Goal: Task Accomplishment & Management: Complete application form

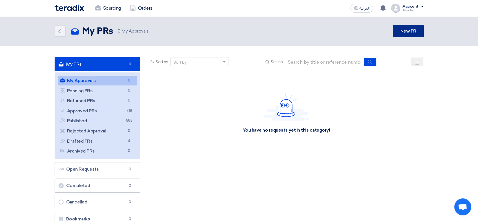
click at [406, 31] on link "New PR" at bounding box center [408, 31] width 31 height 12
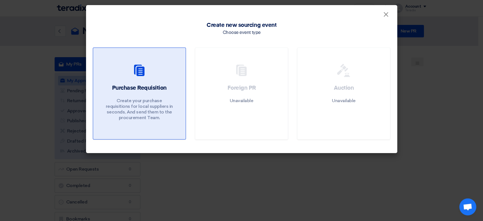
click at [106, 93] on div "Purchase Requisition Create your purchase requisitions for local suppliers in s…" at bounding box center [139, 103] width 79 height 39
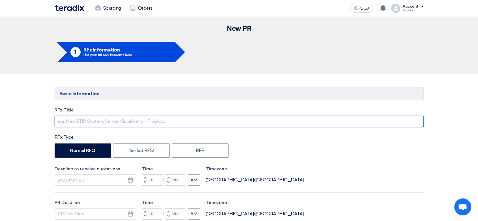
click at [175, 124] on input "text" at bounding box center [239, 121] width 369 height 11
paste input "FA - SVR-2131UDD-250505-1"
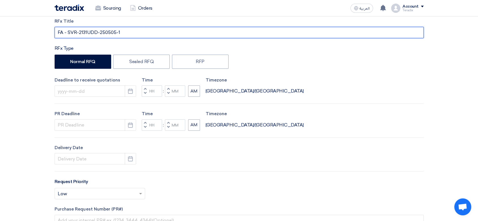
scroll to position [94, 0]
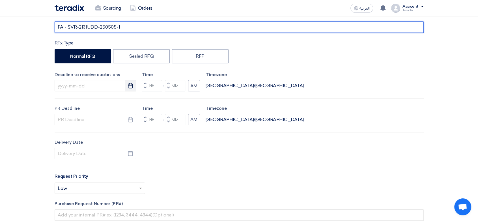
type input "FA - SVR-2131UDD-250505-1"
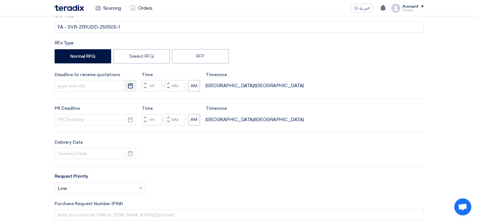
click at [131, 86] on icon "Pick a date" at bounding box center [131, 86] width 6 height 6
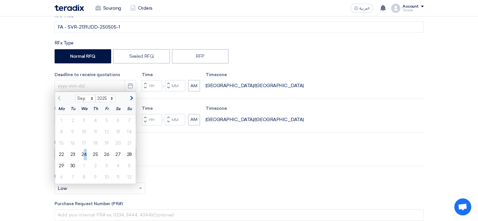
drag, startPoint x: 85, startPoint y: 155, endPoint x: 88, endPoint y: 154, distance: 2.9
click at [85, 155] on div "24" at bounding box center [83, 154] width 11 height 11
type input "9/24/2025"
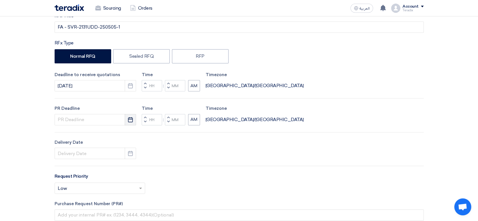
click at [129, 123] on button "Pick a date" at bounding box center [130, 119] width 11 height 11
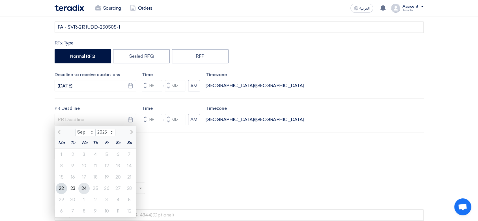
click at [88, 188] on div "24" at bounding box center [83, 188] width 11 height 11
type input "9/24/2025"
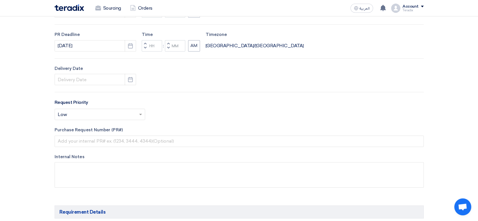
scroll to position [188, 0]
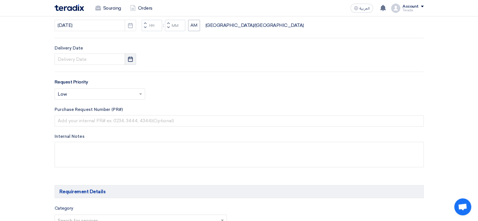
click at [129, 57] on icon "Pick a date" at bounding box center [131, 59] width 6 height 6
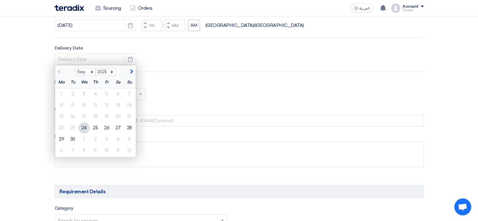
click at [81, 129] on div "24" at bounding box center [83, 127] width 11 height 11
type input "9/24/2025"
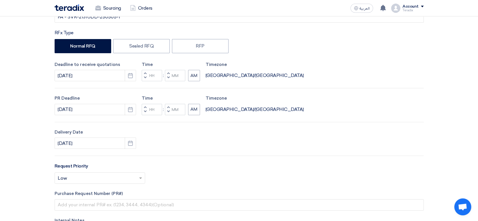
scroll to position [94, 0]
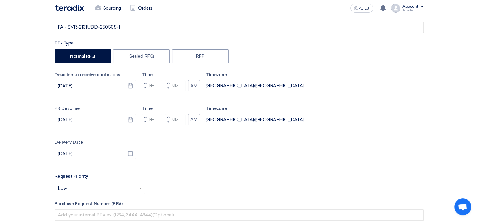
click at [168, 88] on span "button" at bounding box center [168, 87] width 2 height 3
type input "11"
type input "59"
click at [166, 120] on button "Decrement minutes" at bounding box center [168, 121] width 7 height 7
type input "11"
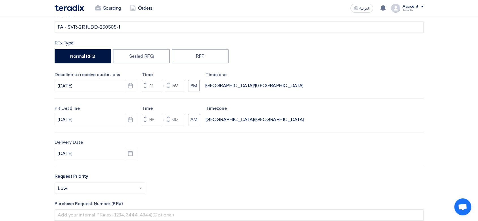
type input "59"
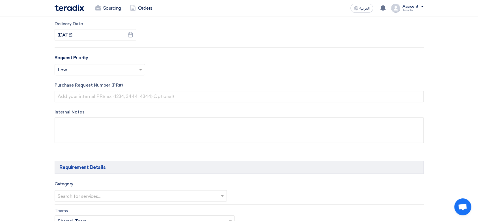
scroll to position [220, 0]
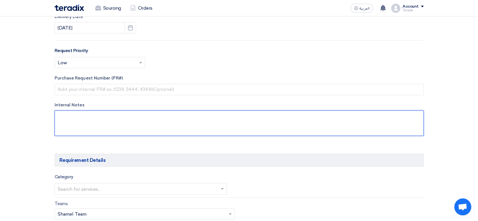
click at [130, 126] on textarea at bounding box center [239, 122] width 369 height 25
paste textarea "Sameh Eid Purchasing Manager Aquat Food Industries Ltd Email: Procurement@aquat…"
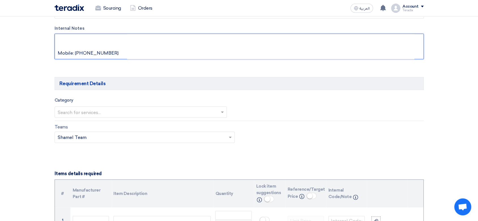
scroll to position [314, 0]
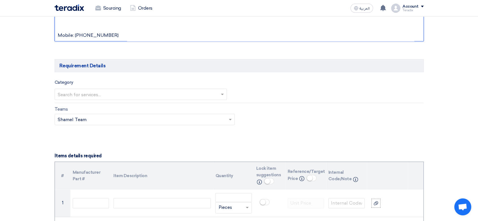
paste textarea "Aquat Food Industries - أقوات للصناعات الغذائية Saudi Arabia"
click at [75, 37] on textarea at bounding box center [239, 28] width 369 height 25
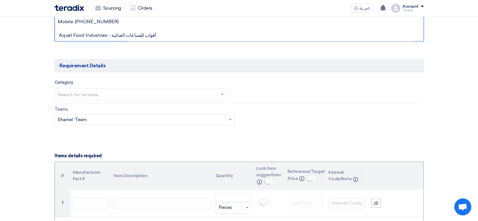
type textarea "Sameh Eid Purchasing Manager Aquat Food Industries Ltd Email: Procurement@aquat…"
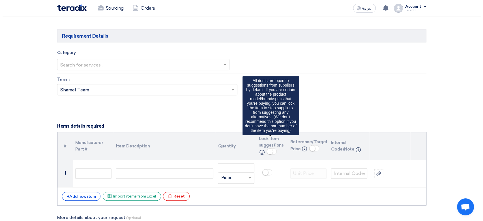
scroll to position [408, 0]
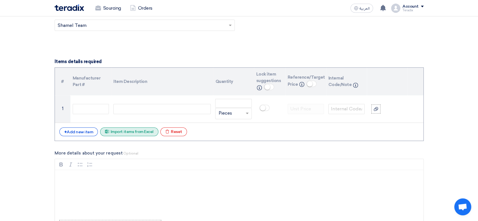
click at [138, 130] on div "Excel file Import items from Excel" at bounding box center [129, 131] width 58 height 9
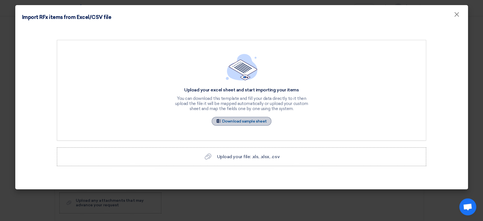
click at [255, 119] on link "Sample Sheet Download sample sheet" at bounding box center [242, 121] width 60 height 9
click at [244, 154] on span "Upload your file: .xls, .xlsx, .csv" at bounding box center [248, 156] width 63 height 5
click at [0, 0] on input "Upload your file: .xls, .xlsx, .csv Upload your file: .xls, .xlsx, .csv" at bounding box center [0, 0] width 0 height 0
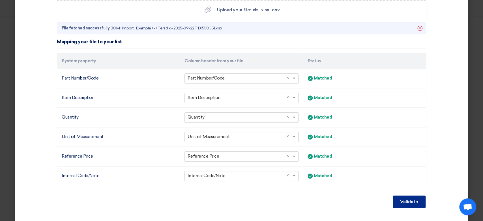
scroll to position [159, 0]
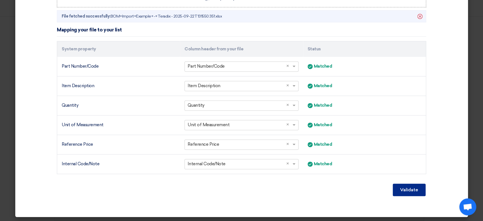
click at [410, 186] on button "Validate" at bounding box center [409, 190] width 33 height 12
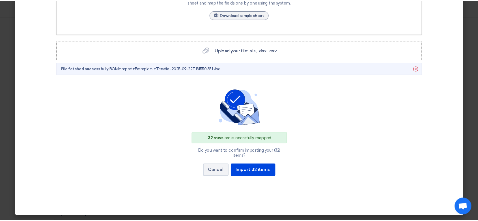
scroll to position [101, 0]
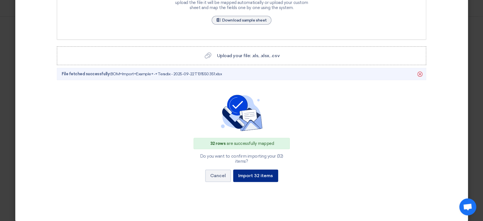
drag, startPoint x: 258, startPoint y: 169, endPoint x: 258, endPoint y: 175, distance: 6.2
click at [258, 169] on button "Import 32 items" at bounding box center [255, 175] width 45 height 12
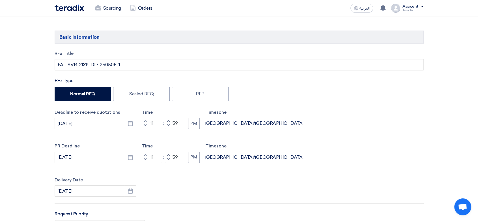
scroll to position [0, 0]
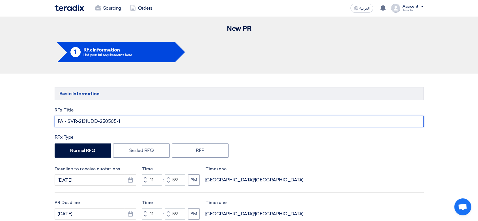
drag, startPoint x: 124, startPoint y: 122, endPoint x: 0, endPoint y: 108, distance: 125.3
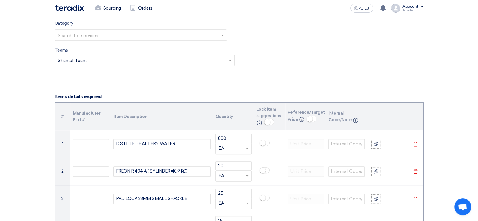
scroll to position [314, 0]
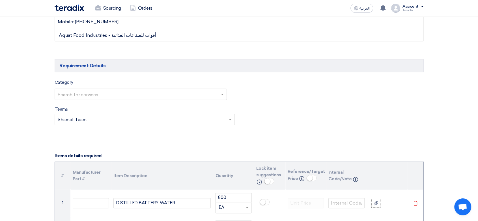
click at [127, 97] on input "text" at bounding box center [138, 94] width 161 height 9
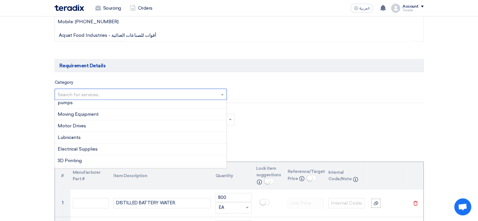
scroll to position [126, 0]
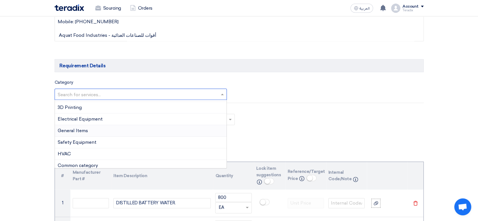
click at [96, 132] on div "General Items" at bounding box center [141, 131] width 172 height 12
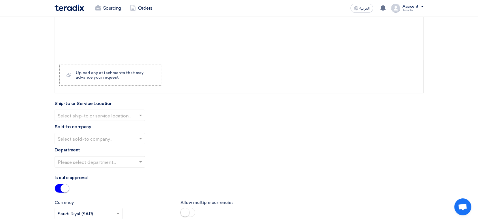
scroll to position [1477, 0]
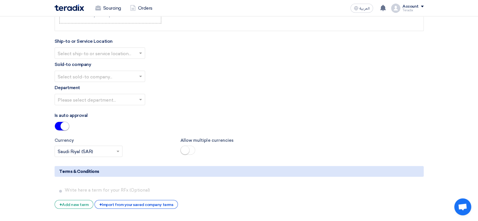
click at [122, 54] on input "text" at bounding box center [97, 53] width 79 height 9
click at [126, 63] on div "Obeikan Digital Solutions" at bounding box center [100, 64] width 90 height 11
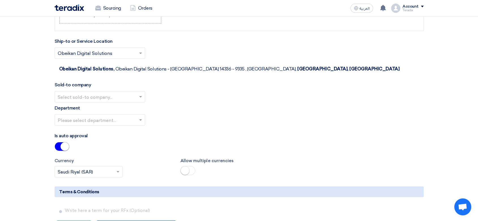
click at [132, 92] on input "text" at bounding box center [97, 96] width 79 height 9
click at [134, 102] on div "SHAMEL / Obeikan Digital Solutions" at bounding box center [100, 107] width 90 height 11
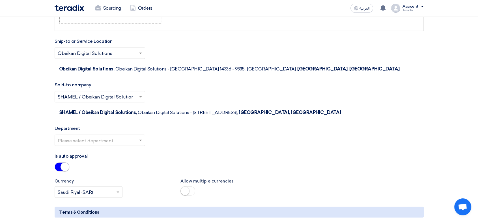
click at [137, 135] on div at bounding box center [100, 139] width 90 height 9
click at [138, 146] on div "Procurement Department" at bounding box center [100, 151] width 90 height 11
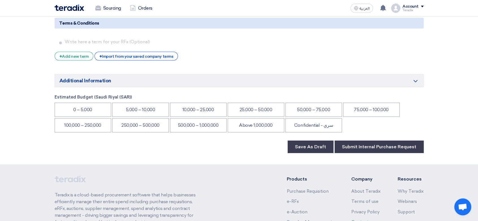
scroll to position [1697, 0]
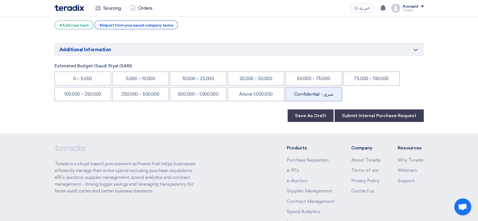
click at [322, 87] on li "Confidential - سري" at bounding box center [313, 94] width 57 height 14
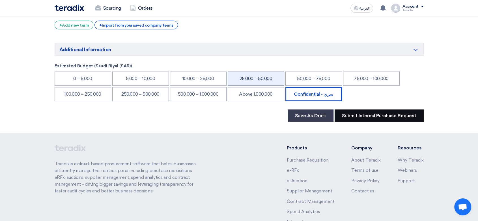
drag, startPoint x: 360, startPoint y: 82, endPoint x: 251, endPoint y: 54, distance: 112.5
click at [360, 109] on button "Submit Internal Purchase Request" at bounding box center [379, 115] width 89 height 12
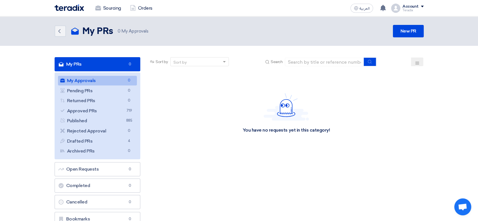
drag, startPoint x: 109, startPoint y: 106, endPoint x: 150, endPoint y: 121, distance: 44.2
click at [109, 106] on ul "My Approvals My Approvals 0 Pending PRs Pending PRs 0 Returned PRs Returned PRs…" at bounding box center [98, 115] width 86 height 87
click at [116, 108] on link "Approved PRs Approved PRs 719" at bounding box center [97, 111] width 79 height 10
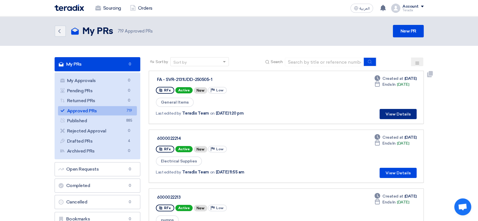
click at [397, 113] on button "View Details" at bounding box center [398, 114] width 37 height 10
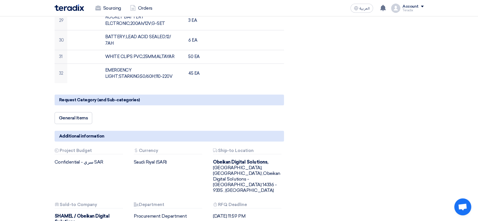
scroll to position [723, 0]
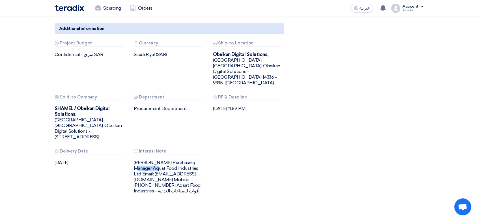
drag, startPoint x: 139, startPoint y: 136, endPoint x: 156, endPoint y: 135, distance: 17.3
click at [156, 149] on div "Attachments Internal Note Sameh Eid Purchasing Manager Aquat Food Industries Lt…" at bounding box center [169, 171] width 79 height 45
copy div "Sameh Eid"
drag, startPoint x: 134, startPoint y: 147, endPoint x: 197, endPoint y: 150, distance: 63.1
click at [197, 160] on div "Sameh Eid Purchasing Manager Aquat Food Industries Ltd Email: Procurement@aquat…" at bounding box center [169, 177] width 71 height 34
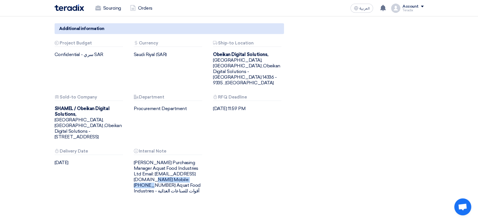
copy div "Procurement@aquatfoods.com"
drag, startPoint x: 158, startPoint y: 136, endPoint x: 201, endPoint y: 136, distance: 43.3
click at [201, 160] on div "Sameh Eid Purchasing Manager Aquat Food Industries Ltd Email: Procurement@aquat…" at bounding box center [169, 177] width 71 height 34
copy div "urchasing Manager"
click at [163, 160] on div "Sameh Eid Purchasing Manager Aquat Food Industries Ltd Email: Procurement@aquat…" at bounding box center [169, 177] width 71 height 34
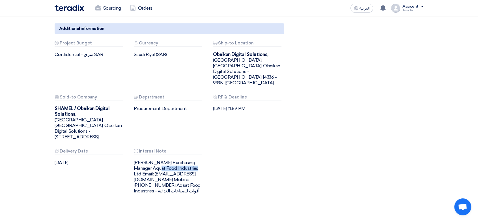
drag, startPoint x: 157, startPoint y: 135, endPoint x: 198, endPoint y: 134, distance: 41.0
click at [198, 160] on div "Sameh Eid Purchasing Manager Aquat Food Industries Ltd Email: Procurement@aquat…" at bounding box center [169, 177] width 71 height 34
copy div "Purchasing Manager"
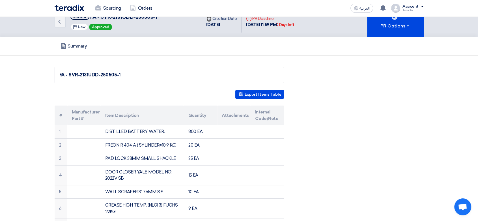
scroll to position [0, 0]
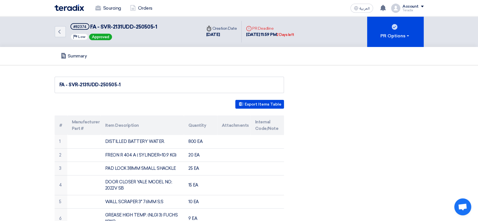
click at [108, 9] on link "Sourcing" at bounding box center [108, 8] width 35 height 12
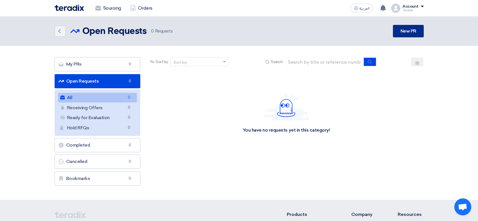
click at [414, 27] on link "New PR" at bounding box center [408, 31] width 31 height 12
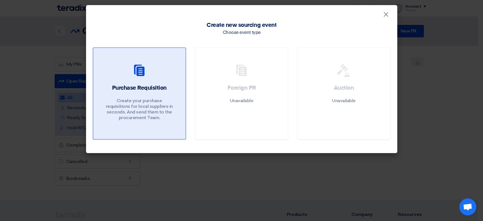
drag, startPoint x: 147, startPoint y: 86, endPoint x: 151, endPoint y: 86, distance: 3.4
click at [148, 86] on h2 "Purchase Requisition" at bounding box center [139, 88] width 55 height 8
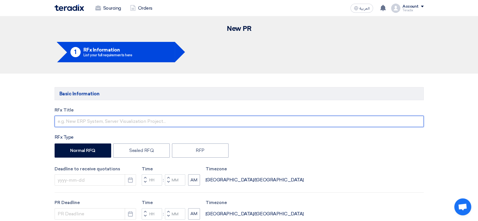
click at [129, 123] on input "text" at bounding box center [239, 121] width 369 height 11
paste input "6000022218"
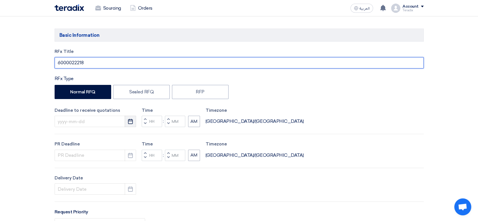
scroll to position [63, 0]
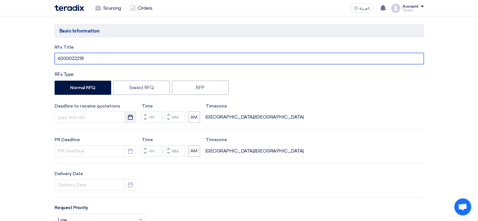
type input "6000022218"
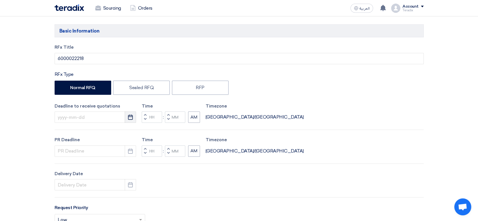
click at [129, 116] on icon "Pick a date" at bounding box center [131, 117] width 6 height 6
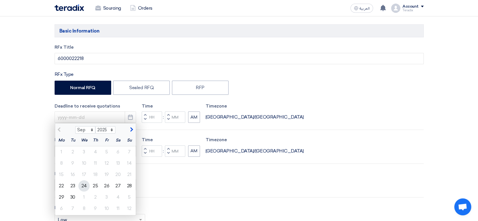
click at [80, 190] on div "24" at bounding box center [83, 185] width 11 height 11
type input "9/24/2025"
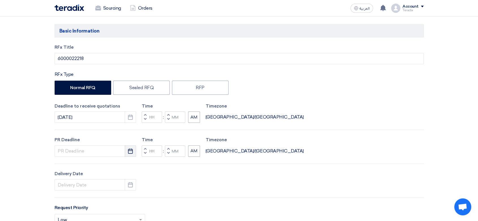
click at [134, 151] on button "Pick a date" at bounding box center [130, 150] width 11 height 11
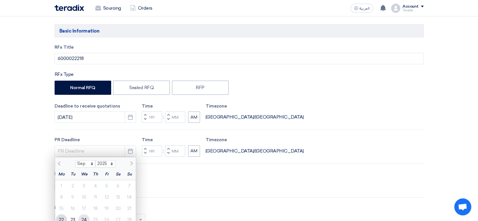
scroll to position [94, 0]
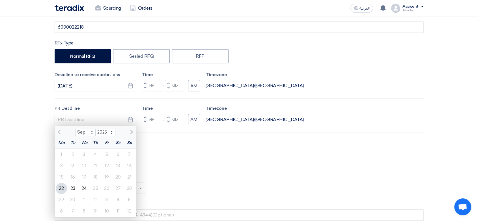
drag, startPoint x: 86, startPoint y: 190, endPoint x: 113, endPoint y: 174, distance: 31.6
click at [86, 190] on div "24" at bounding box center [83, 188] width 11 height 11
type input "9/24/2025"
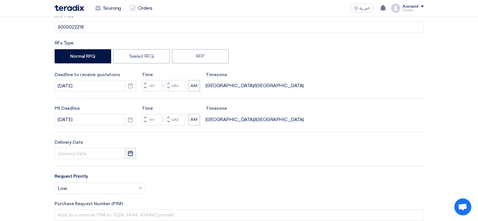
click at [128, 151] on use "button" at bounding box center [130, 153] width 5 height 5
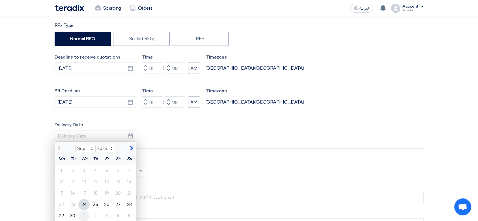
scroll to position [126, 0]
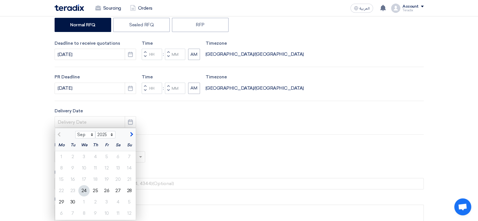
click at [80, 190] on div "24" at bounding box center [83, 190] width 11 height 11
type input "9/24/2025"
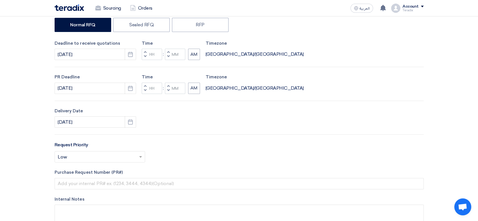
click at [167, 57] on button "Decrement minutes" at bounding box center [168, 56] width 7 height 7
type input "11"
type input "59"
click at [167, 93] on button "Decrement minutes" at bounding box center [168, 90] width 7 height 7
type input "11"
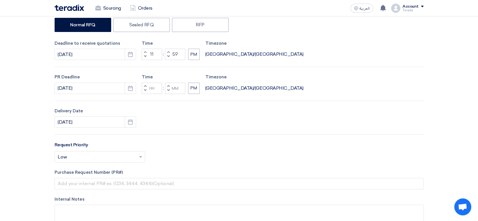
type input "59"
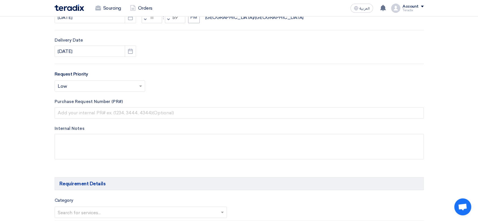
scroll to position [220, 0]
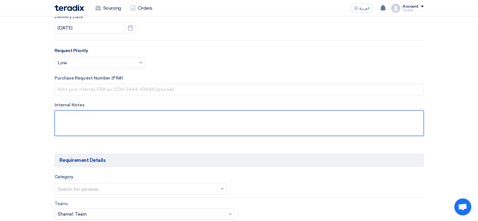
click at [162, 122] on textarea at bounding box center [239, 122] width 369 height 25
paste textarea "Shaikha AlFares shaikha.alfares@arabian-pipes.com Arabian Pipes Company"
click at [95, 118] on textarea at bounding box center [239, 122] width 369 height 25
paste textarea "Purchasing Specialist"
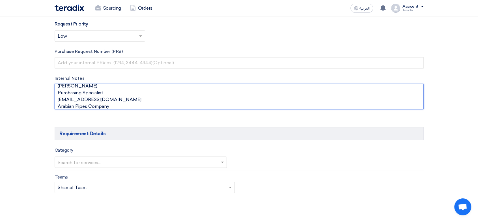
scroll to position [283, 0]
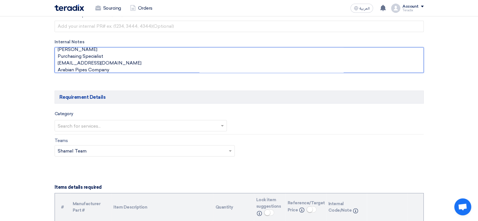
type textarea "Shaikha AlFares Purchasing Specialist shaikha.alfares@arabian-pipes.com Arabian…"
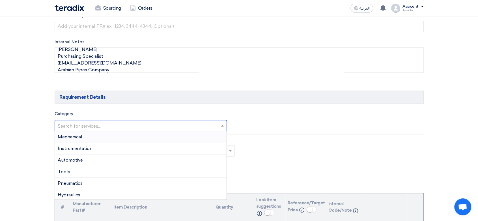
click at [105, 125] on input "text" at bounding box center [138, 125] width 161 height 9
drag, startPoint x: 91, startPoint y: 150, endPoint x: 87, endPoint y: 136, distance: 13.8
click at [91, 149] on span "Electrical Equipment" at bounding box center [80, 150] width 45 height 5
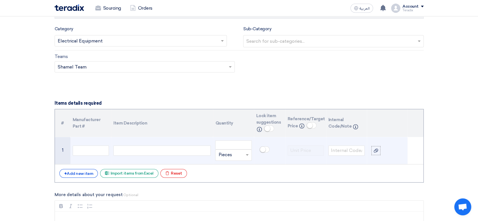
scroll to position [377, 0]
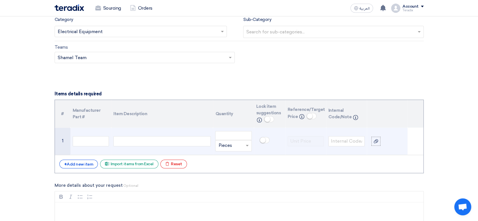
drag, startPoint x: 148, startPoint y: 140, endPoint x: 145, endPoint y: 138, distance: 3.8
click at [148, 141] on div at bounding box center [161, 141] width 97 height 10
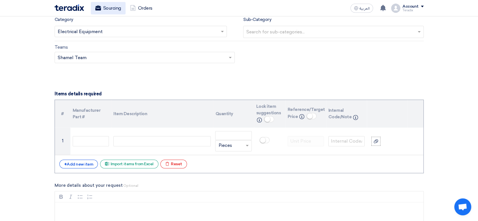
paste div
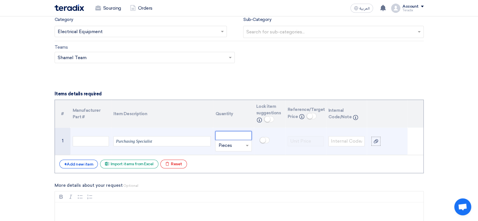
click at [238, 137] on input "number" at bounding box center [233, 135] width 36 height 9
paste input "5"
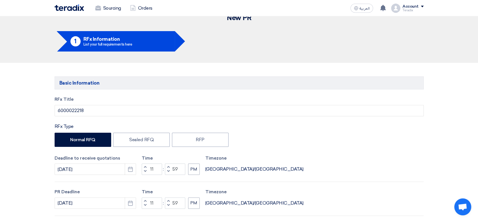
scroll to position [0, 0]
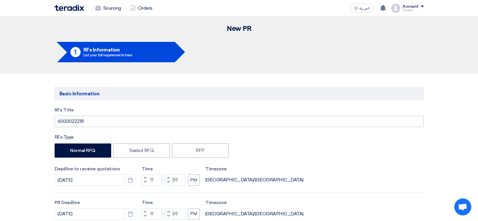
type input "5"
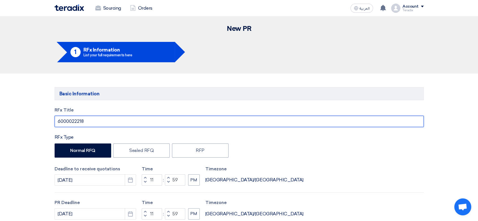
drag, startPoint x: 92, startPoint y: 120, endPoint x: 10, endPoint y: 90, distance: 87.1
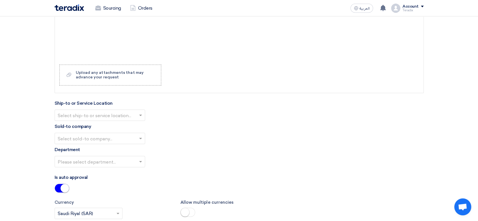
scroll to position [566, 0]
click at [124, 113] on input "text" at bounding box center [97, 114] width 79 height 9
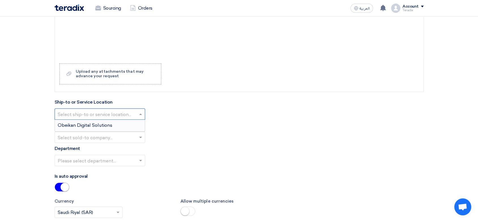
drag, startPoint x: 131, startPoint y: 122, endPoint x: 137, endPoint y: 139, distance: 18.0
click at [131, 121] on div "Obeikan Digital Solutions" at bounding box center [100, 125] width 90 height 11
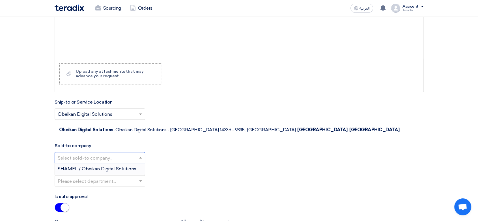
click at [132, 153] on input "text" at bounding box center [97, 157] width 79 height 9
click at [134, 166] on span "SHAMEL / Obeikan Digital Solutions" at bounding box center [97, 168] width 79 height 5
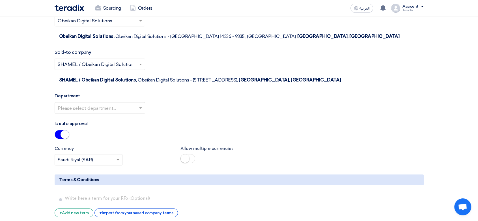
scroll to position [660, 0]
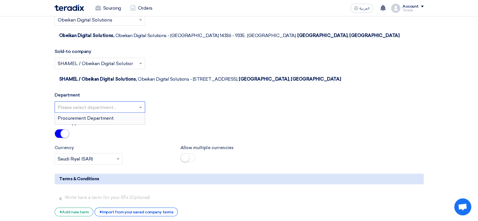
click at [131, 101] on div "Please select department..." at bounding box center [100, 106] width 91 height 11
click at [134, 113] on div "Procurement Department" at bounding box center [100, 118] width 90 height 11
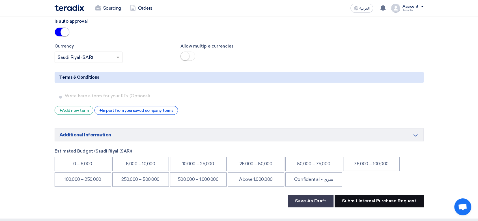
scroll to position [785, 0]
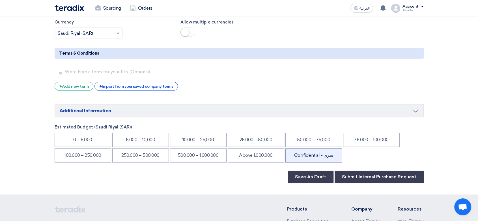
click at [327, 148] on li "Confidential - سري" at bounding box center [313, 155] width 57 height 14
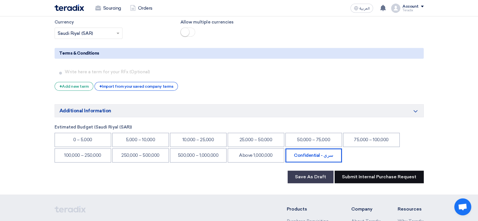
drag, startPoint x: 363, startPoint y: 145, endPoint x: 340, endPoint y: 163, distance: 29.6
click at [363, 171] on button "Submit Internal Purchase Request" at bounding box center [379, 177] width 89 height 12
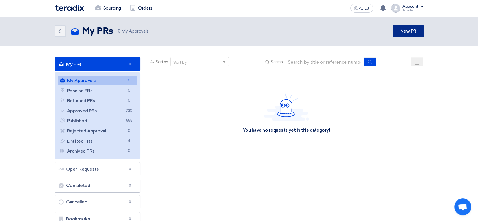
click at [396, 31] on link "New PR" at bounding box center [408, 31] width 31 height 12
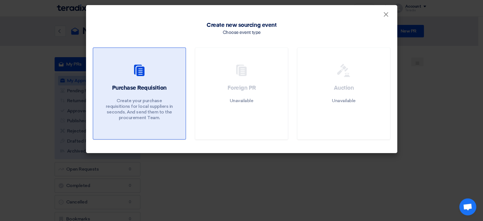
click at [140, 100] on p "Create your purchase requisitions for local suppliers in seconds, And send them…" at bounding box center [139, 109] width 68 height 23
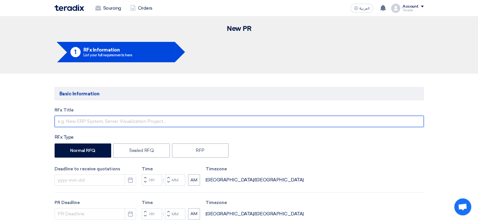
click at [147, 120] on input "text" at bounding box center [239, 121] width 369 height 11
paste input "6000022219"
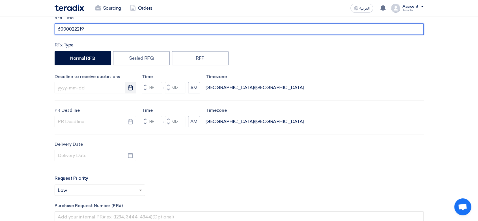
scroll to position [94, 0]
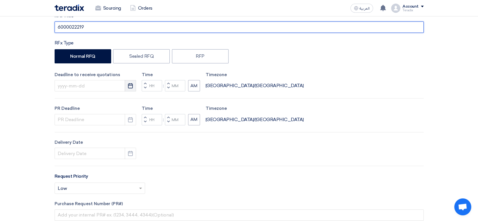
type input "6000022219"
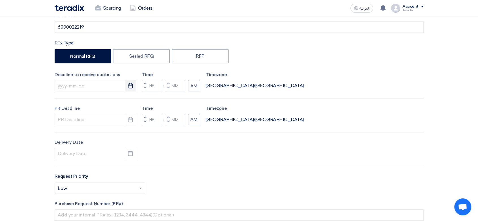
click at [129, 85] on use "button" at bounding box center [130, 85] width 5 height 5
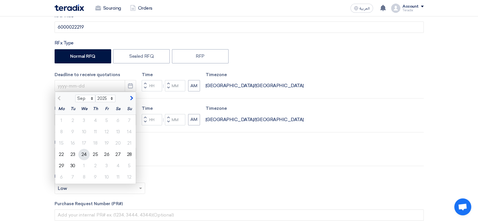
click at [82, 153] on div "24" at bounding box center [83, 154] width 11 height 11
type input "9/24/2025"
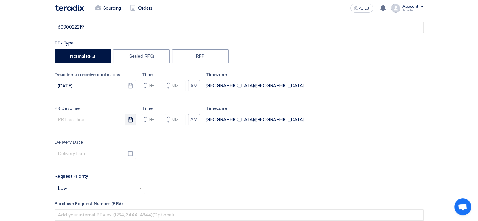
click at [134, 119] on button "Pick a date" at bounding box center [130, 119] width 11 height 11
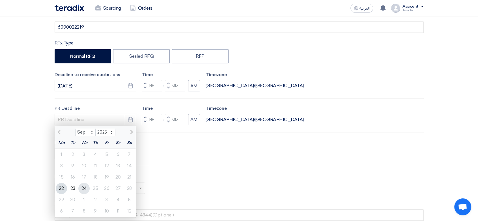
click at [85, 187] on div "24" at bounding box center [83, 188] width 11 height 11
type input "9/24/2025"
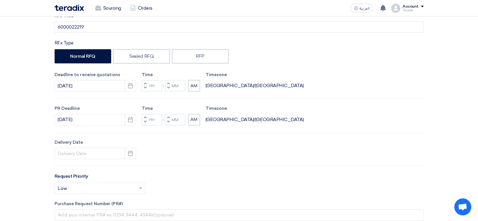
drag, startPoint x: 136, startPoint y: 147, endPoint x: 119, endPoint y: 160, distance: 20.9
click at [135, 147] on div "Delivery Date Pick a date" at bounding box center [95, 149] width 81 height 20
drag, startPoint x: 134, startPoint y: 153, endPoint x: 122, endPoint y: 158, distance: 12.3
click at [133, 153] on button "Pick a date" at bounding box center [130, 153] width 11 height 11
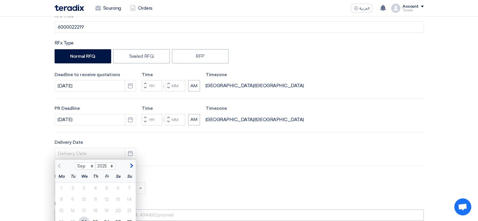
click at [86, 218] on div "24" at bounding box center [83, 221] width 11 height 11
type input "9/24/2025"
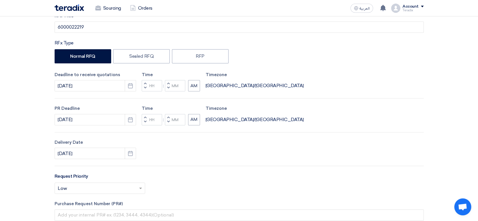
click at [170, 88] on button "Decrement minutes" at bounding box center [168, 88] width 7 height 7
type input "11"
type input "59"
click at [171, 121] on button "Decrement minutes" at bounding box center [168, 121] width 7 height 7
type input "11"
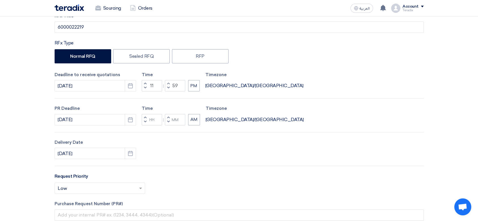
type input "59"
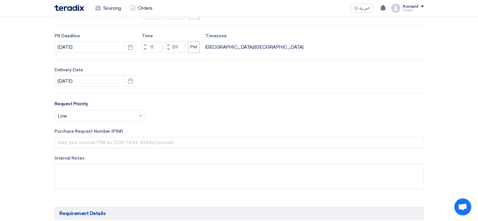
scroll to position [188, 0]
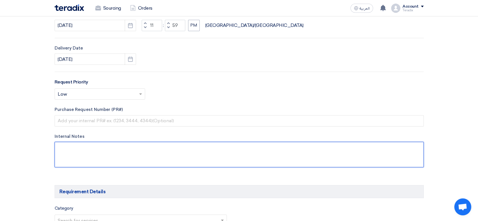
click at [138, 154] on textarea at bounding box center [239, 154] width 369 height 25
paste textarea "Shaikha AlFares shaikha.alfares@arabian-pipes.com Arabian Pipes Company"
click at [94, 148] on textarea at bounding box center [239, 154] width 369 height 25
paste textarea "Purchasing Specialist"
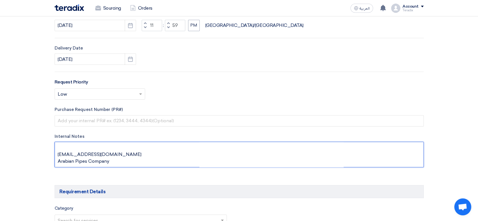
click at [86, 146] on textarea at bounding box center [239, 154] width 369 height 25
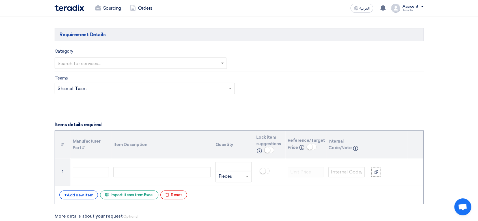
scroll to position [346, 0]
type textarea "Shaikha AlFares Purchasing Specialist shaikha.alfares@arabian-pipes.com Arabian…"
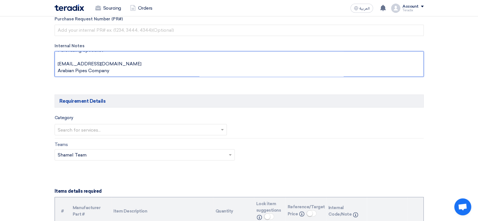
scroll to position [377, 0]
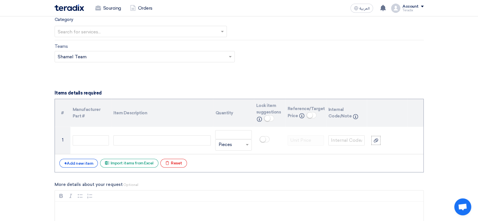
click at [118, 33] on input "text" at bounding box center [138, 31] width 161 height 9
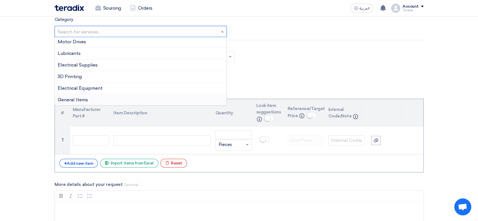
scroll to position [94, 0]
drag, startPoint x: 99, startPoint y: 66, endPoint x: 105, endPoint y: 86, distance: 20.1
click at [99, 66] on div "Electrical Supplies" at bounding box center [141, 65] width 172 height 12
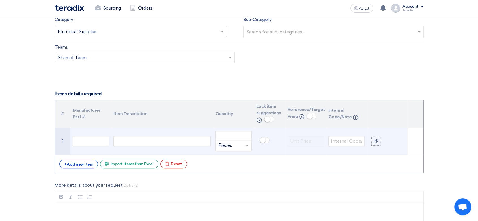
click at [125, 139] on div at bounding box center [161, 141] width 97 height 10
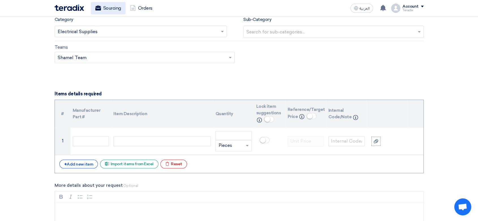
paste div
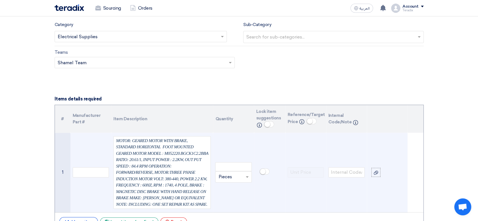
click at [230, 156] on td "Unit × Pieces" at bounding box center [233, 173] width 41 height 80
click at [229, 162] on input "number" at bounding box center [233, 166] width 36 height 9
paste input "1"
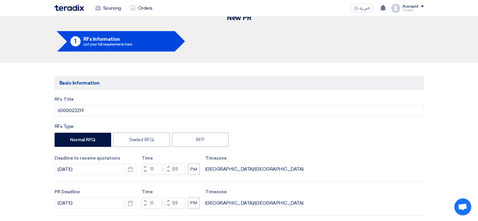
scroll to position [0, 0]
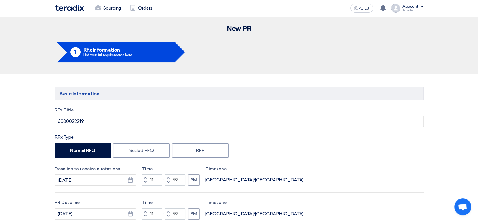
type input "1"
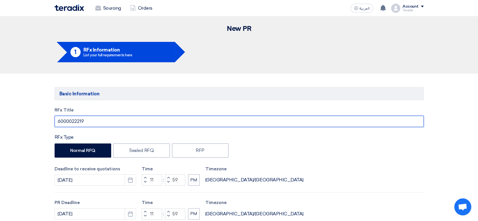
drag, startPoint x: 0, startPoint y: 108, endPoint x: 0, endPoint y: 104, distance: 3.7
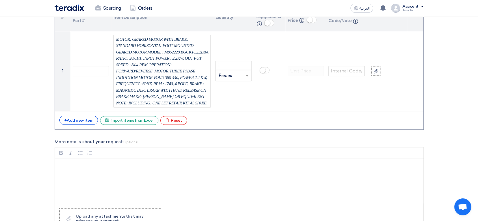
scroll to position [628, 0]
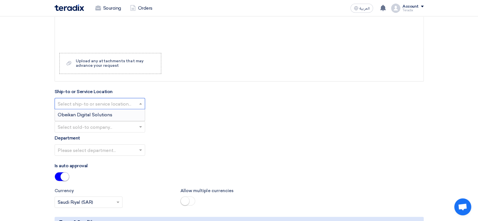
click at [119, 100] on input "text" at bounding box center [97, 104] width 79 height 9
click at [115, 109] on div "Obeikan Digital Solutions" at bounding box center [100, 114] width 90 height 11
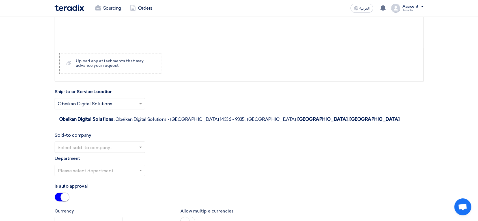
click at [129, 143] on input "text" at bounding box center [97, 147] width 79 height 9
click at [128, 156] on span "SHAMEL / Obeikan Digital Solutions" at bounding box center [97, 158] width 79 height 5
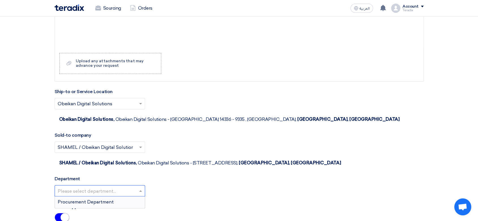
click at [132, 187] on input "text" at bounding box center [97, 191] width 79 height 9
click at [133, 196] on div "Procurement Department" at bounding box center [100, 201] width 90 height 11
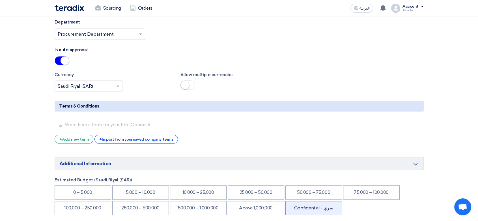
scroll to position [785, 0]
click at [319, 201] on li "Confidential - سري" at bounding box center [313, 208] width 57 height 14
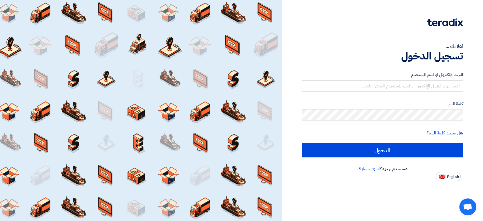
click at [391, 78] on label "البريد الإلكتروني او اسم المستخدم" at bounding box center [382, 75] width 161 height 7
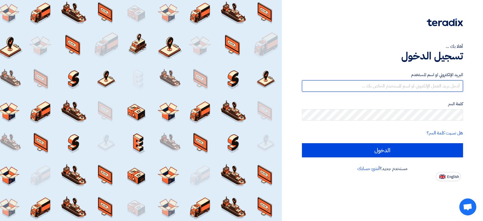
click at [390, 82] on input "text" at bounding box center [382, 85] width 161 height 11
type input "shamel@teradix.com"
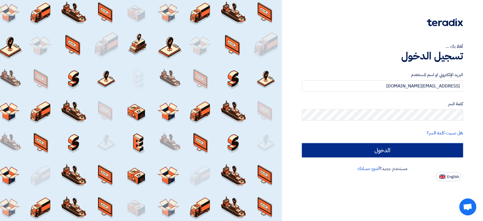
click at [418, 156] on input "الدخول" at bounding box center [382, 150] width 161 height 14
type input "Sign in"
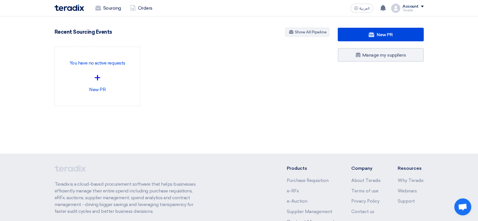
drag, startPoint x: 419, startPoint y: 26, endPoint x: 409, endPoint y: 30, distance: 10.3
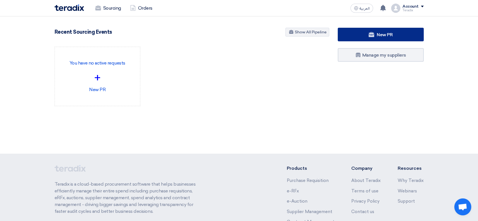
click at [418, 26] on section "New PR Submit your requirements with a variety of sourcing events: RFP/RFQ/Auct…" at bounding box center [239, 80] width 478 height 128
click at [408, 30] on link "New PR" at bounding box center [381, 35] width 86 height 14
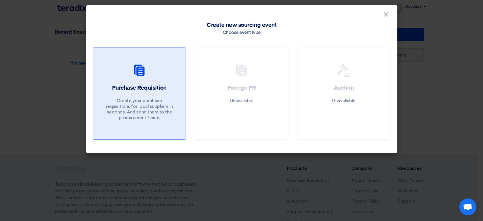
drag, startPoint x: 119, startPoint y: 67, endPoint x: 103, endPoint y: 5, distance: 64.6
click at [119, 68] on div at bounding box center [139, 72] width 79 height 16
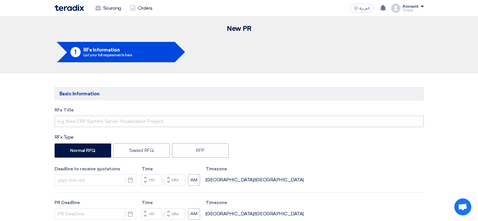
drag, startPoint x: 154, startPoint y: 113, endPoint x: 153, endPoint y: 117, distance: 3.8
click at [154, 113] on label "RFx Title" at bounding box center [239, 110] width 369 height 7
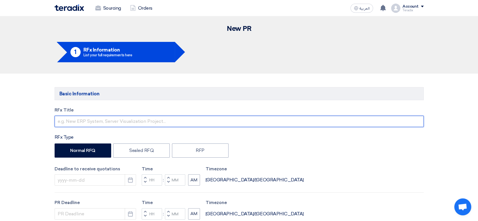
click at [153, 118] on input "text" at bounding box center [239, 121] width 369 height 11
paste input "6000022231"
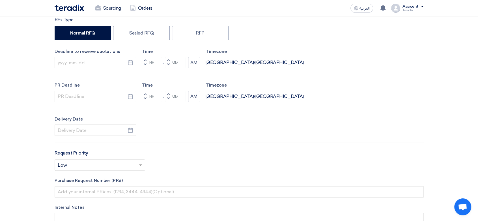
scroll to position [126, 0]
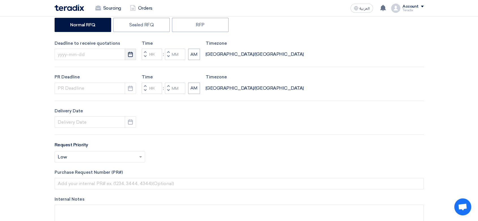
type input "6000022231"
click at [132, 54] on use "button" at bounding box center [130, 54] width 5 height 5
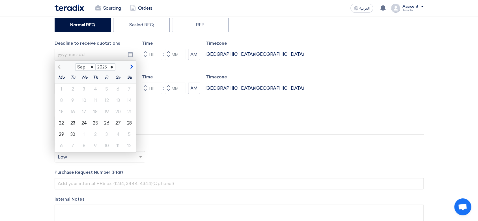
drag, startPoint x: 81, startPoint y: 123, endPoint x: 98, endPoint y: 115, distance: 18.1
click at [81, 123] on div "24" at bounding box center [83, 122] width 11 height 11
type input "9/24/2025"
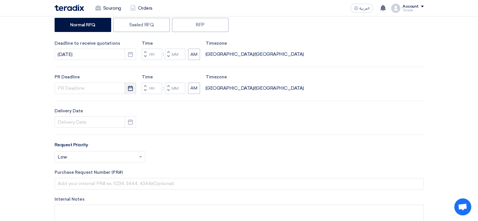
click at [127, 84] on button "Pick a date" at bounding box center [130, 88] width 11 height 11
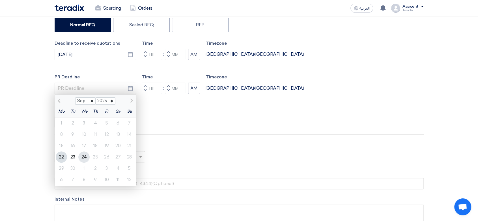
click at [86, 155] on div "24" at bounding box center [83, 156] width 11 height 11
type input "9/24/2025"
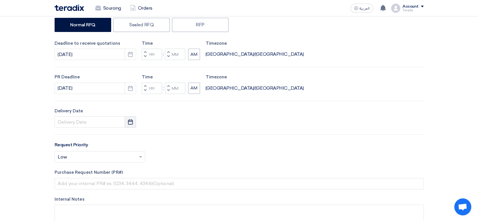
click at [131, 122] on icon "Pick a date" at bounding box center [131, 122] width 6 height 6
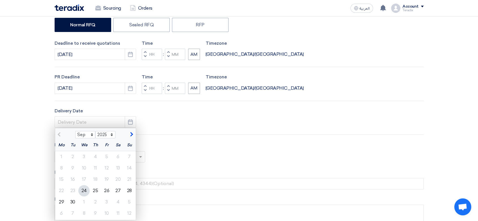
drag, startPoint x: 83, startPoint y: 188, endPoint x: 102, endPoint y: 173, distance: 24.7
click at [84, 187] on div "24" at bounding box center [83, 190] width 11 height 11
type input "9/24/2025"
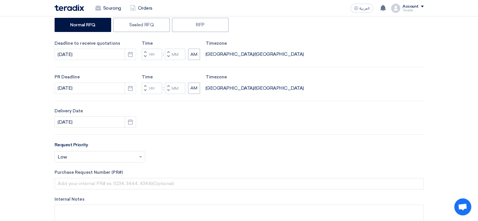
click at [167, 57] on button "Decrement minutes" at bounding box center [168, 56] width 7 height 7
type input "11"
type input "59"
click at [170, 93] on button "Decrement minutes" at bounding box center [168, 90] width 7 height 7
type input "11"
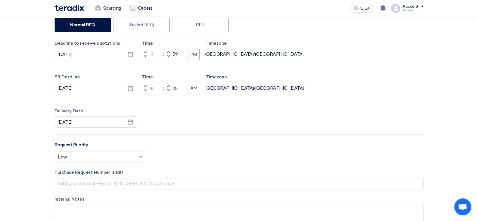
type input "59"
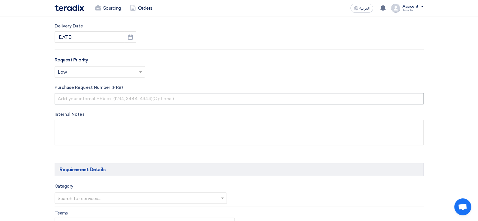
scroll to position [220, 0]
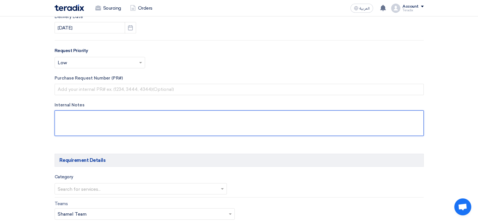
click at [158, 126] on textarea at bounding box center [239, 122] width 369 height 25
paste textarea "Shaikha AlFares shaikha.alfares@arabian-pipes.com Arabian Pipes Company"
click at [111, 115] on textarea at bounding box center [239, 122] width 369 height 25
paste textarea "Purchasing Specialist"
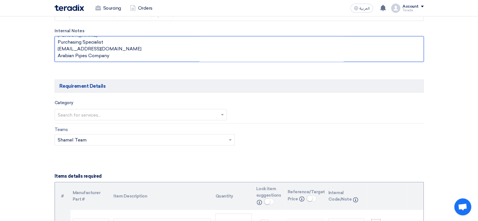
scroll to position [346, 0]
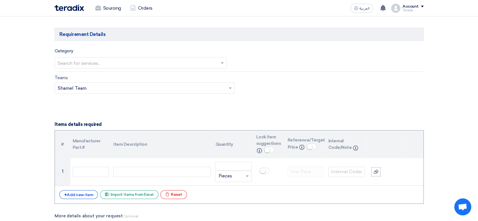
type textarea "Shaikha AlFares Purchasing Specialist shaikha.alfares@arabian-pipes.com Arabian…"
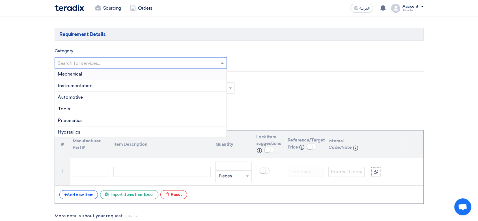
click at [131, 65] on input "text" at bounding box center [138, 63] width 161 height 9
click at [127, 76] on div "Mechanical" at bounding box center [141, 74] width 172 height 12
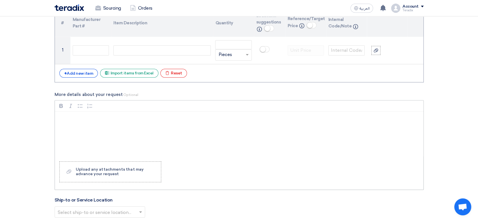
scroll to position [471, 0]
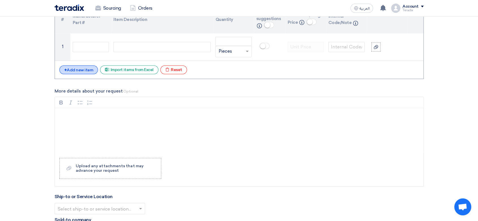
click at [79, 66] on div "+ Add new item" at bounding box center [78, 69] width 39 height 9
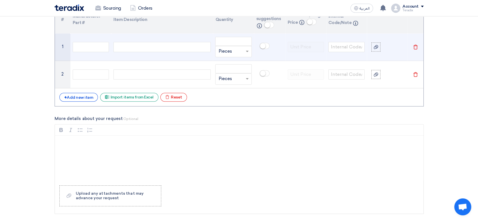
click at [176, 46] on div at bounding box center [161, 47] width 97 height 10
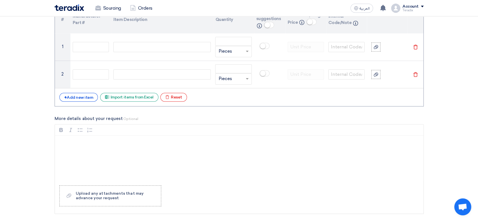
paste div
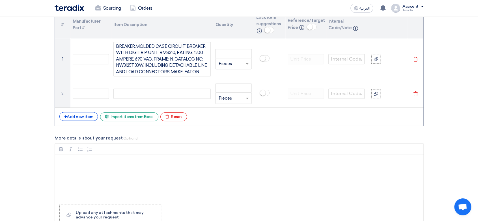
drag, startPoint x: 200, startPoint y: 94, endPoint x: 207, endPoint y: 116, distance: 22.7
click at [200, 94] on div at bounding box center [161, 94] width 97 height 10
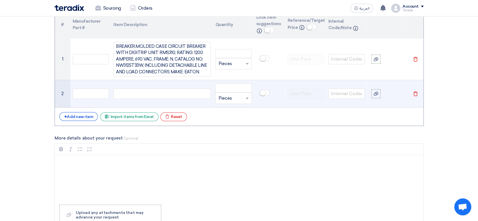
paste div
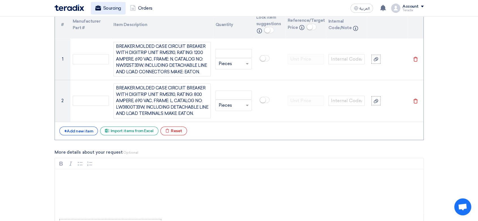
scroll to position [461, 0]
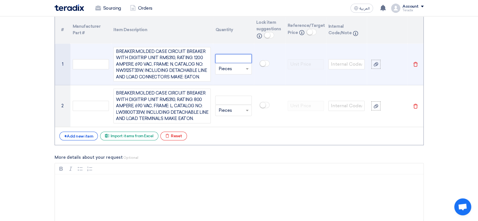
click at [228, 58] on input "number" at bounding box center [233, 58] width 36 height 9
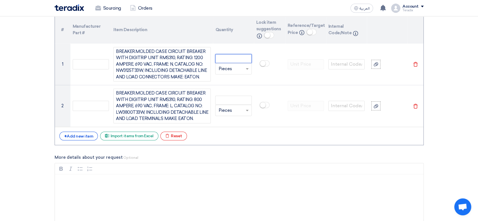
paste input "2"
type input "2"
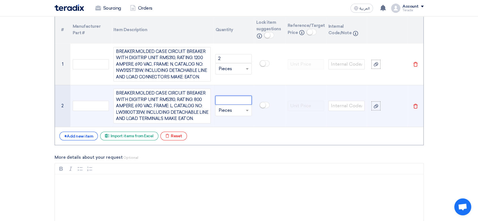
click at [233, 98] on input "number" at bounding box center [233, 100] width 36 height 9
paste input "3"
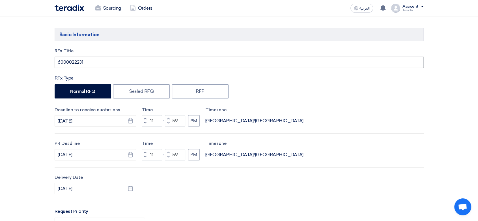
scroll to position [21, 0]
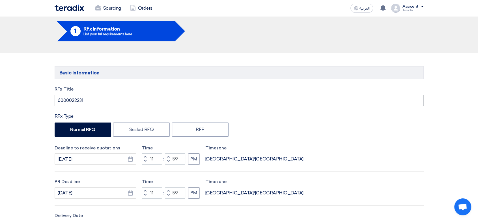
type input "3"
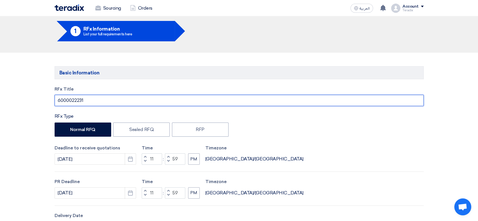
drag, startPoint x: 87, startPoint y: 97, endPoint x: 1, endPoint y: 77, distance: 88.7
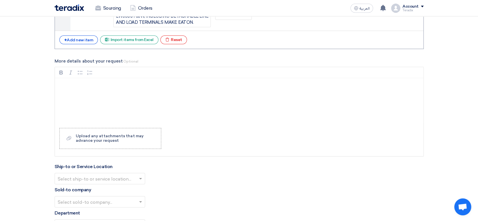
scroll to position [618, 0]
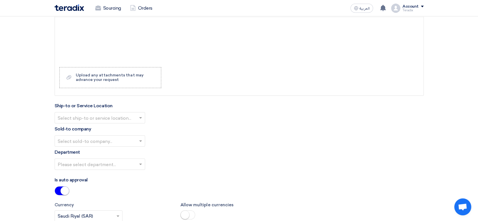
click at [115, 114] on input "text" at bounding box center [97, 117] width 79 height 9
click at [115, 124] on div "Obeikan Digital Solutions" at bounding box center [100, 128] width 90 height 11
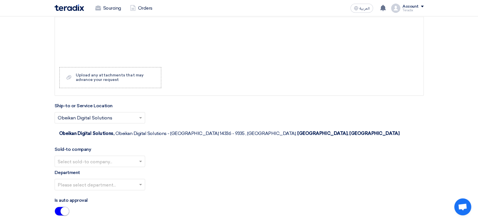
click at [121, 156] on div "Select sold-to company..." at bounding box center [100, 161] width 91 height 11
click at [121, 167] on div "SHAMEL / Obeikan Digital Solutions" at bounding box center [100, 172] width 90 height 11
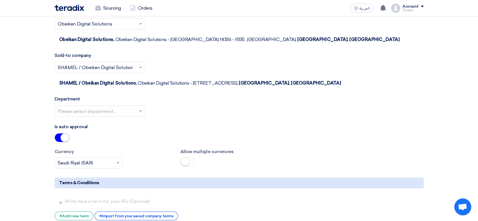
scroll to position [713, 0]
click at [126, 105] on div "Please select department..." at bounding box center [239, 113] width 369 height 16
click at [127, 106] on input "text" at bounding box center [97, 110] width 79 height 9
click at [128, 116] on div "Procurement Department" at bounding box center [100, 121] width 90 height 11
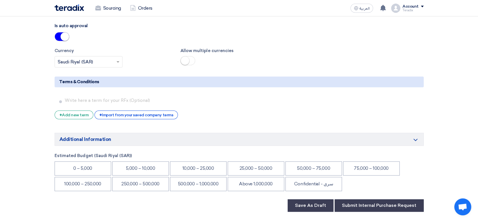
scroll to position [838, 0]
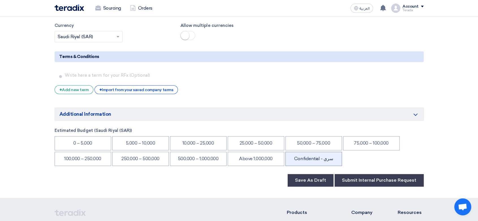
click at [318, 152] on li "Confidential - سري" at bounding box center [313, 159] width 57 height 14
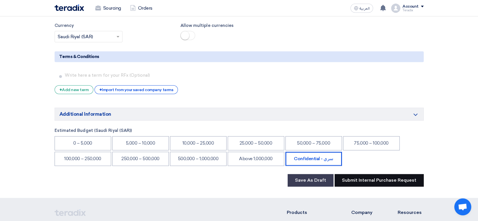
click at [375, 174] on button "Submit Internal Purchase Request" at bounding box center [379, 180] width 89 height 12
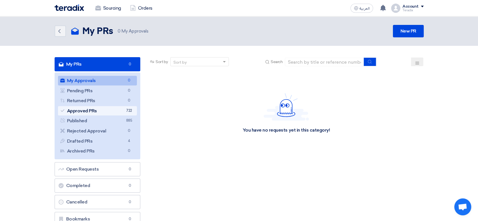
click at [99, 106] on link "Approved PRs Approved PRs 722" at bounding box center [97, 111] width 79 height 10
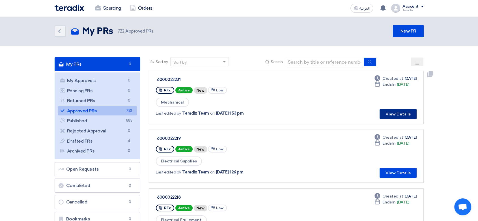
click at [394, 115] on button "View Details" at bounding box center [398, 114] width 37 height 10
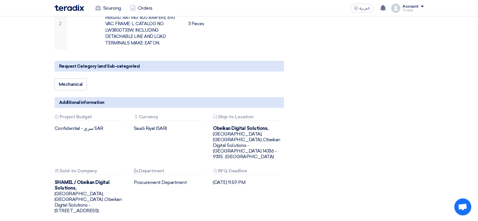
scroll to position [251, 0]
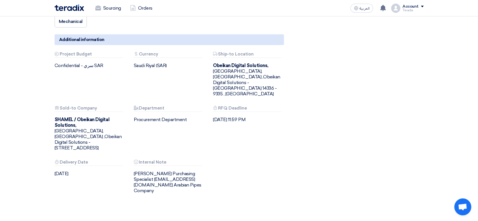
drag, startPoint x: 159, startPoint y: 174, endPoint x: 127, endPoint y: 152, distance: 38.7
click at [127, 152] on div "Budget Project Budget Confidential - سري SAR Attachments Currency Saudi Riyal (…" at bounding box center [169, 127] width 238 height 151
click at [152, 171] on div "Shaikha AlFares Purchasing Specialist shaikha.alfares@arabian-pipes.com Arabian…" at bounding box center [169, 182] width 71 height 23
click at [151, 171] on div "Shaikha AlFares Purchasing Specialist shaikha.alfares@arabian-pipes.com Arabian…" at bounding box center [169, 182] width 71 height 23
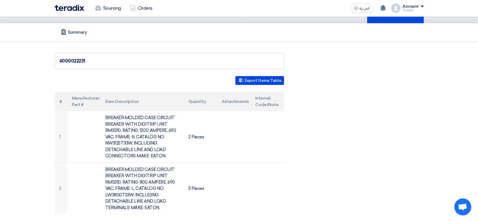
scroll to position [0, 0]
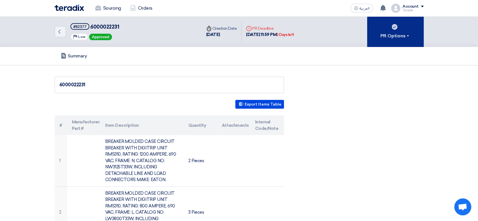
click at [387, 29] on button "PR Options" at bounding box center [395, 31] width 57 height 31
click at [408, 40] on button "PR Options" at bounding box center [395, 31] width 57 height 31
click at [408, 36] on span at bounding box center [408, 35] width 2 height 1
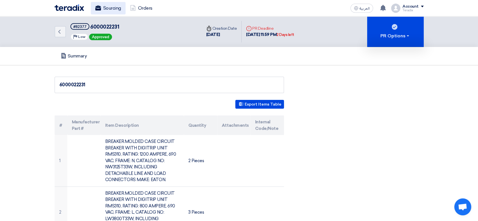
click at [113, 8] on link "Sourcing" at bounding box center [108, 8] width 35 height 12
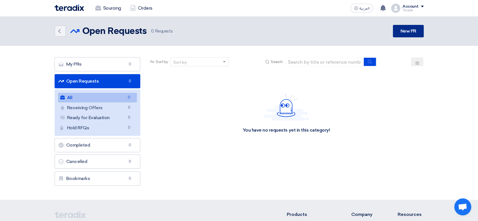
click at [404, 30] on link "New PR" at bounding box center [408, 31] width 31 height 12
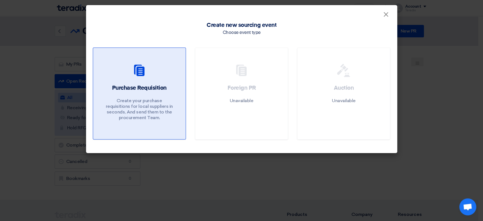
click at [156, 91] on h2 "Purchase Requisition" at bounding box center [139, 88] width 55 height 8
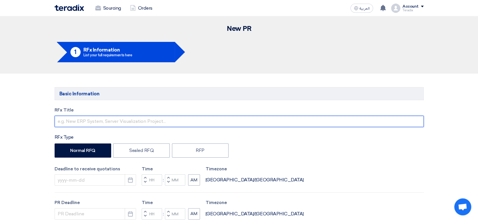
click at [166, 122] on input "text" at bounding box center [239, 121] width 369 height 11
paste input "6000022232"
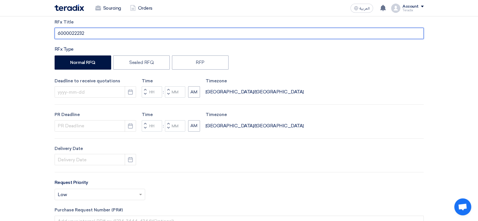
scroll to position [94, 0]
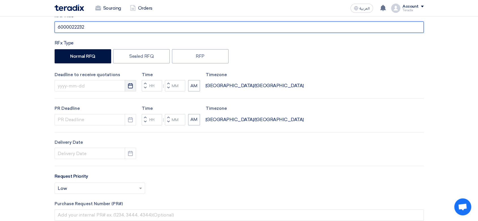
type input "6000022232"
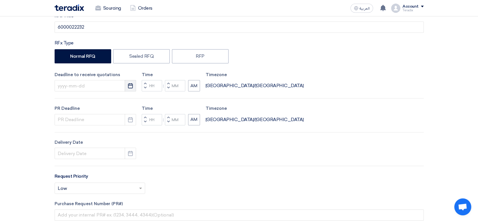
click at [129, 84] on use "button" at bounding box center [130, 85] width 5 height 5
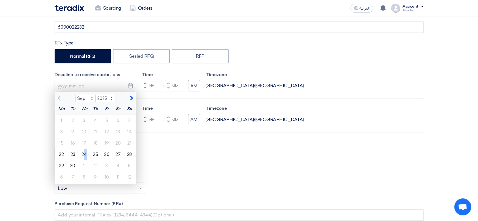
click at [85, 153] on div "24" at bounding box center [83, 154] width 11 height 11
type input "9/24/2025"
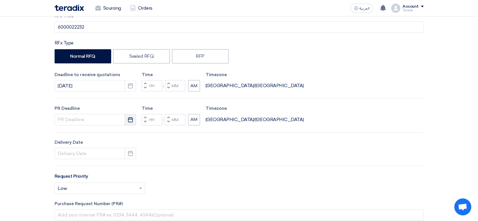
click at [130, 123] on button "Pick a date" at bounding box center [130, 119] width 11 height 11
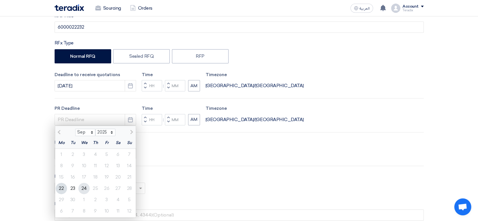
click at [85, 187] on div "24" at bounding box center [83, 188] width 11 height 11
type input "9/24/2025"
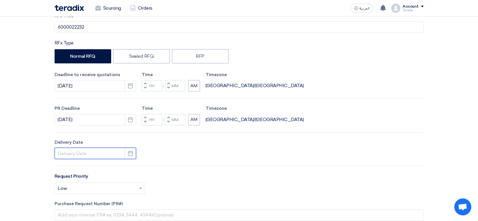
click at [124, 153] on input at bounding box center [95, 153] width 81 height 11
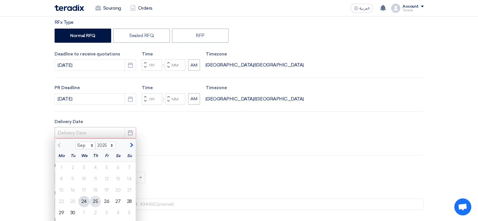
scroll to position [126, 0]
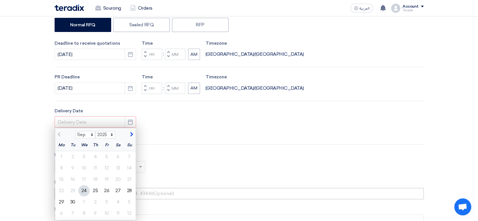
click at [88, 189] on div "24" at bounding box center [83, 190] width 11 height 11
type input "9/24/2025"
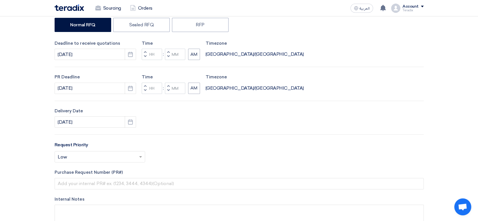
click at [169, 58] on span "button" at bounding box center [168, 56] width 2 height 3
type input "11"
type input "59"
click at [165, 86] on button "Increment minutes" at bounding box center [168, 86] width 7 height 7
type input "12"
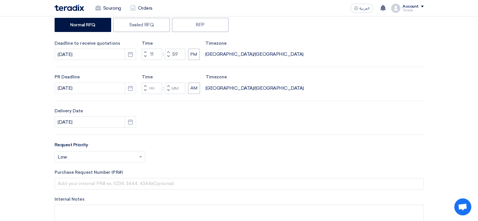
type input "01"
click at [144, 93] on button "Decrement hours" at bounding box center [145, 90] width 7 height 7
type input "11"
drag, startPoint x: 169, startPoint y: 95, endPoint x: 170, endPoint y: 89, distance: 6.3
click at [169, 94] on div "RFx Title 6000022232 RFx Type Normal RFQ Sealed RFQ RFP Deadline to receive quo…" at bounding box center [239, 109] width 378 height 257
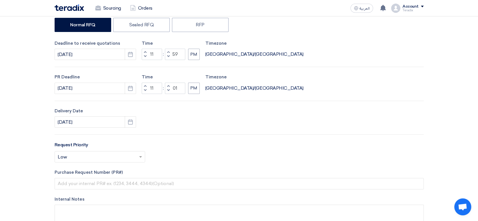
click at [170, 89] on button "Decrement minutes" at bounding box center [168, 90] width 7 height 7
type input "00"
click at [170, 88] on button "Decrement minutes" at bounding box center [168, 90] width 7 height 7
type input "10"
type input "59"
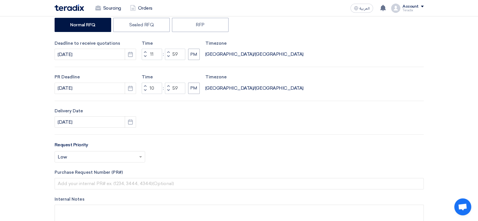
click at [145, 84] on span "button" at bounding box center [145, 85] width 2 height 3
type input "11"
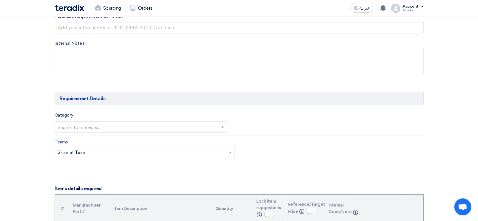
scroll to position [283, 0]
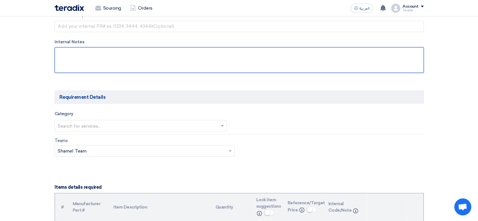
click at [131, 67] on textarea at bounding box center [239, 59] width 369 height 25
paste textarea "[PERSON_NAME] Purchasing Specialist [EMAIL_ADDRESS][DOMAIN_NAME] Arabian Pipes …"
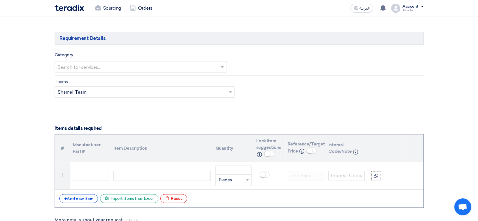
scroll to position [346, 0]
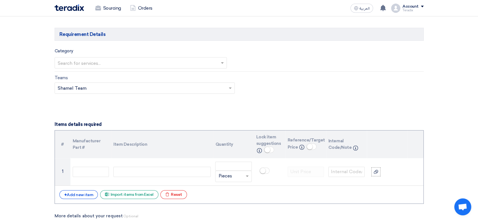
type textarea "[PERSON_NAME] Purchasing Specialist [EMAIL_ADDRESS][DOMAIN_NAME] Arabian Pipes …"
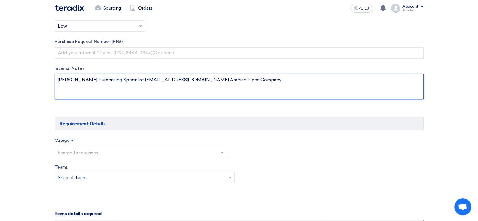
scroll to position [283, 0]
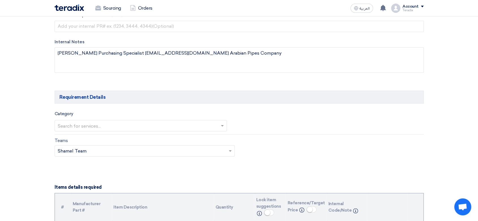
click at [123, 120] on div "Search for services..." at bounding box center [141, 125] width 173 height 11
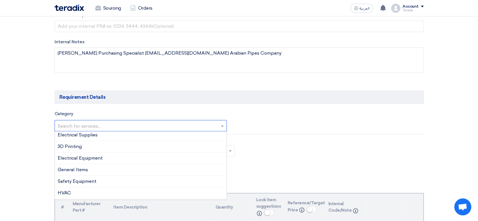
scroll to position [126, 0]
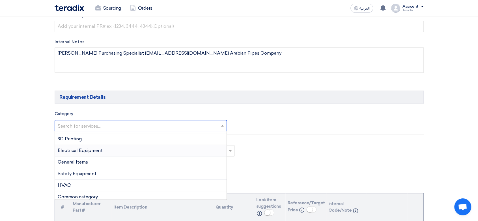
click at [113, 147] on div "Electrical Equipment" at bounding box center [141, 151] width 172 height 12
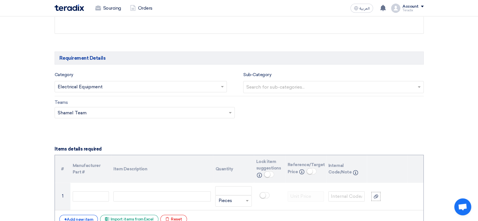
scroll to position [377, 0]
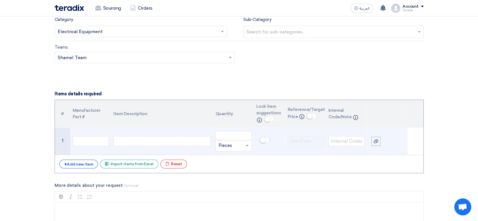
click at [153, 142] on div at bounding box center [161, 141] width 97 height 10
paste div
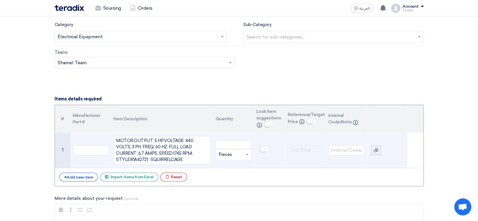
click at [225, 138] on td "Unit × Pieces" at bounding box center [233, 150] width 41 height 35
click at [223, 143] on input "number" at bounding box center [233, 144] width 36 height 9
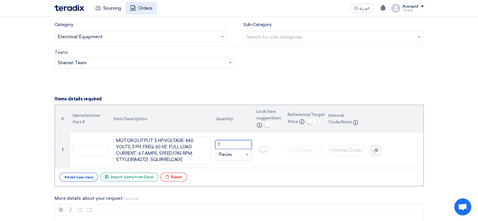
type input "1"
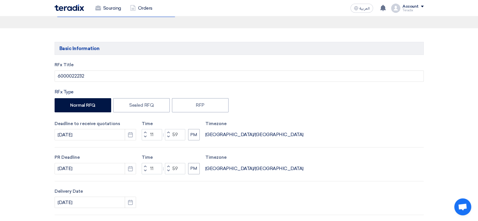
scroll to position [0, 0]
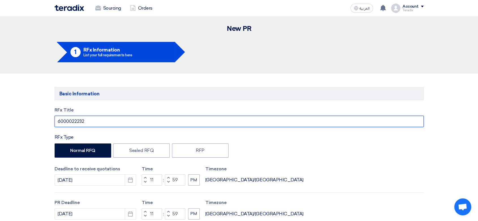
drag, startPoint x: 25, startPoint y: 117, endPoint x: 1, endPoint y: 117, distance: 23.8
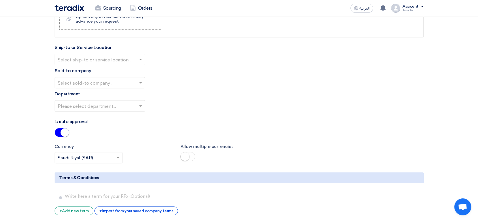
scroll to position [628, 0]
click at [131, 58] on input "text" at bounding box center [97, 59] width 79 height 9
click at [131, 67] on div "Obeikan Digital Solutions" at bounding box center [100, 70] width 90 height 11
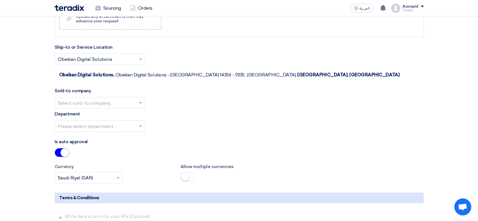
click at [132, 98] on input "text" at bounding box center [97, 102] width 79 height 9
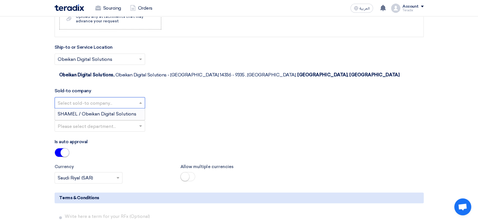
click at [131, 111] on span "SHAMEL / Obeikan Digital Solutions" at bounding box center [97, 113] width 79 height 5
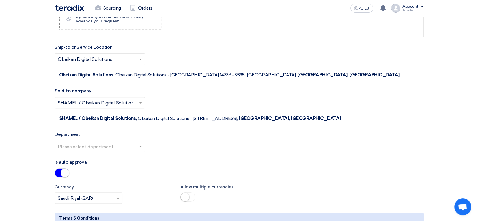
click at [136, 142] on input "text" at bounding box center [97, 146] width 79 height 9
click at [136, 152] on div "Procurement Department" at bounding box center [100, 157] width 90 height 11
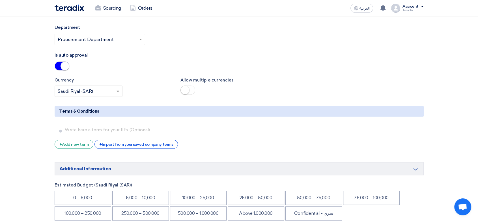
scroll to position [785, 0]
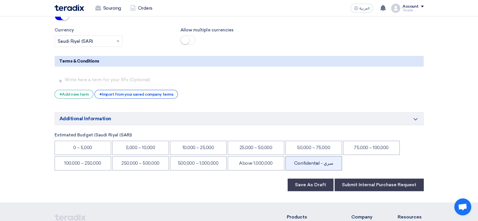
click at [309, 156] on li "Confidential - سري" at bounding box center [313, 163] width 57 height 14
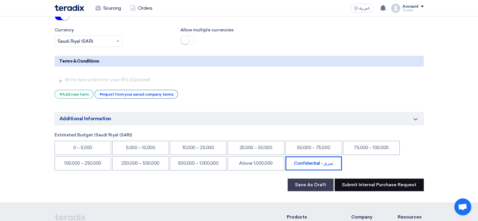
click at [368, 178] on button "Submit Internal Purchase Request" at bounding box center [379, 184] width 89 height 12
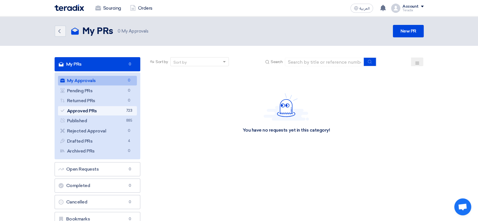
click at [101, 107] on link "Approved PRs Approved PRs 723" at bounding box center [97, 111] width 79 height 10
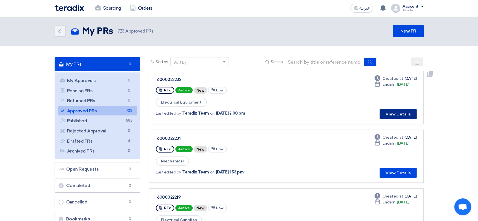
click at [390, 111] on button "View Details" at bounding box center [398, 114] width 37 height 10
